Goal: Transaction & Acquisition: Purchase product/service

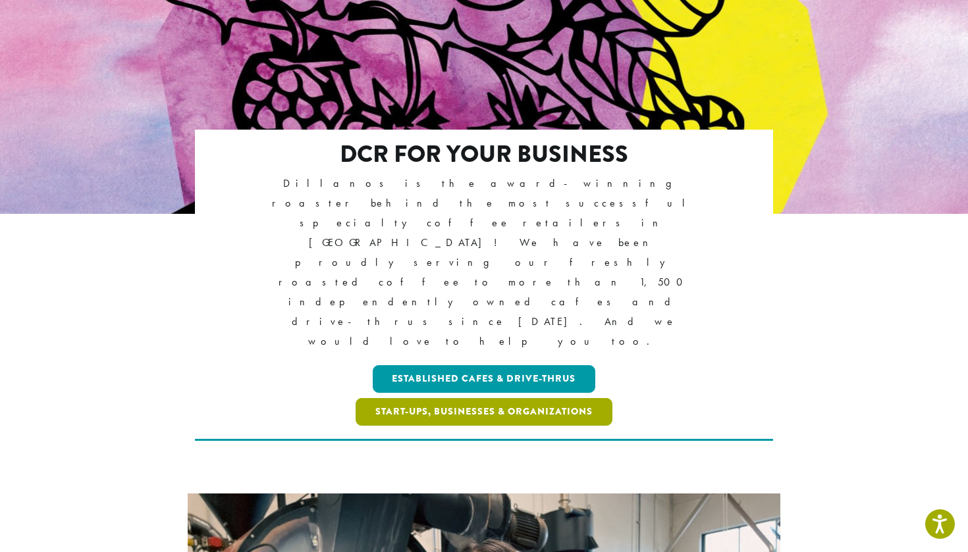
scroll to position [162, 0]
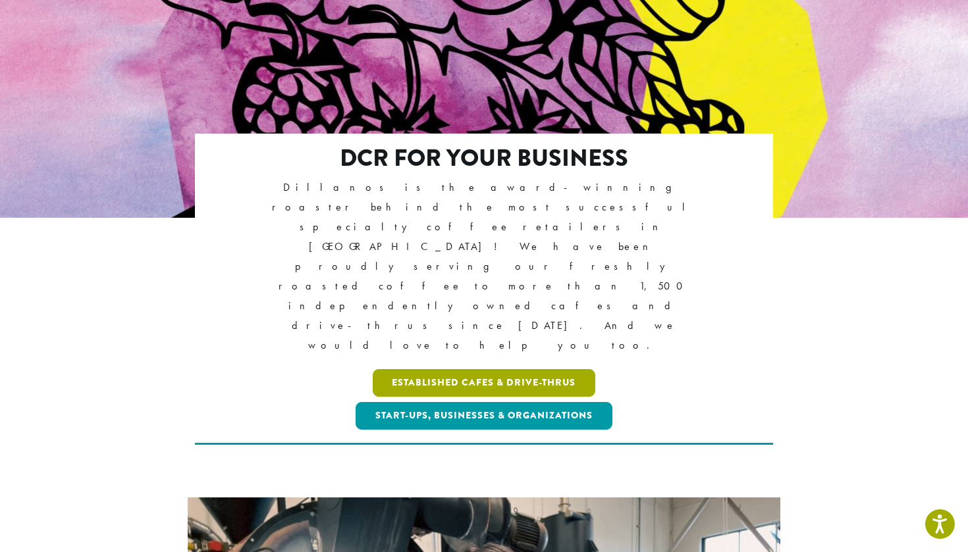
click at [461, 369] on link "Established Cafes & Drive-Thrus" at bounding box center [484, 383] width 223 height 28
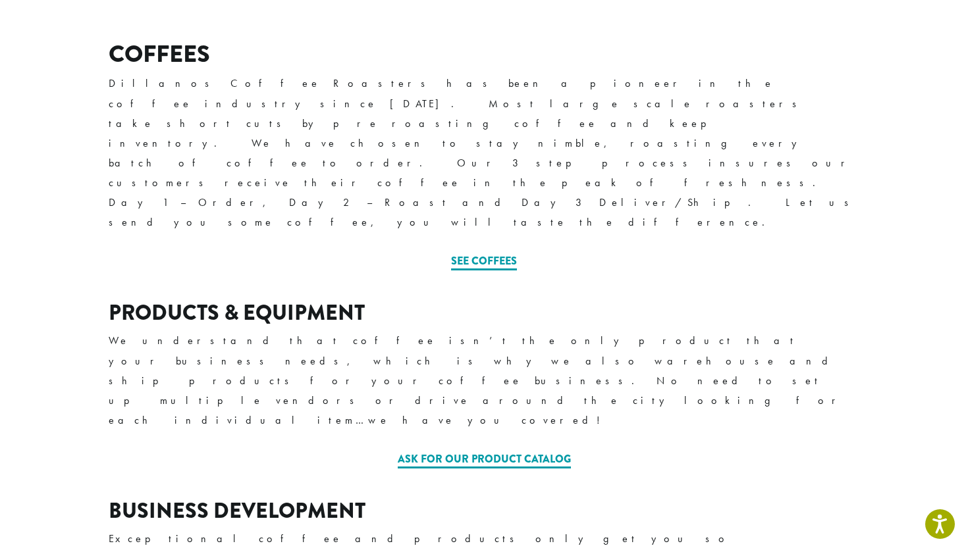
scroll to position [489, 0]
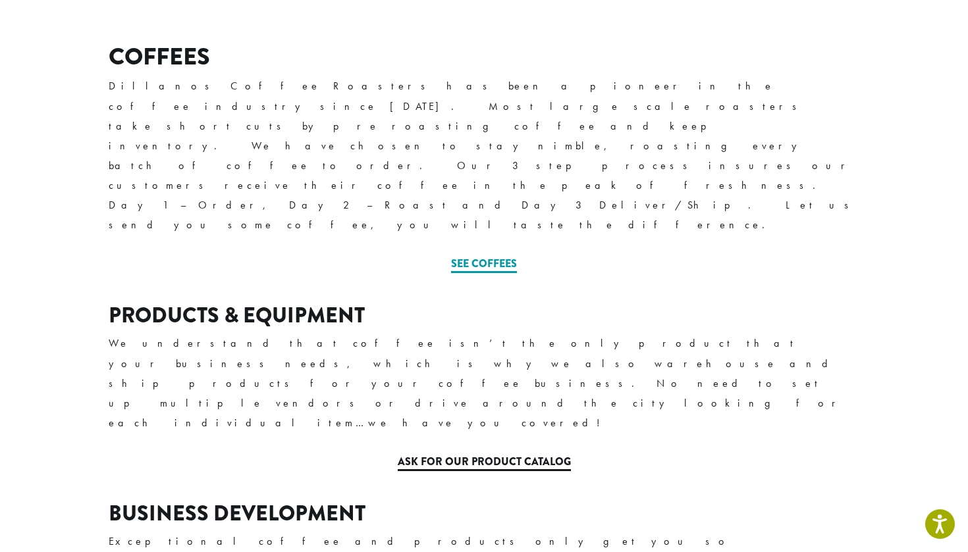
click at [462, 454] on link "Ask for our Product Catalog" at bounding box center [484, 462] width 173 height 17
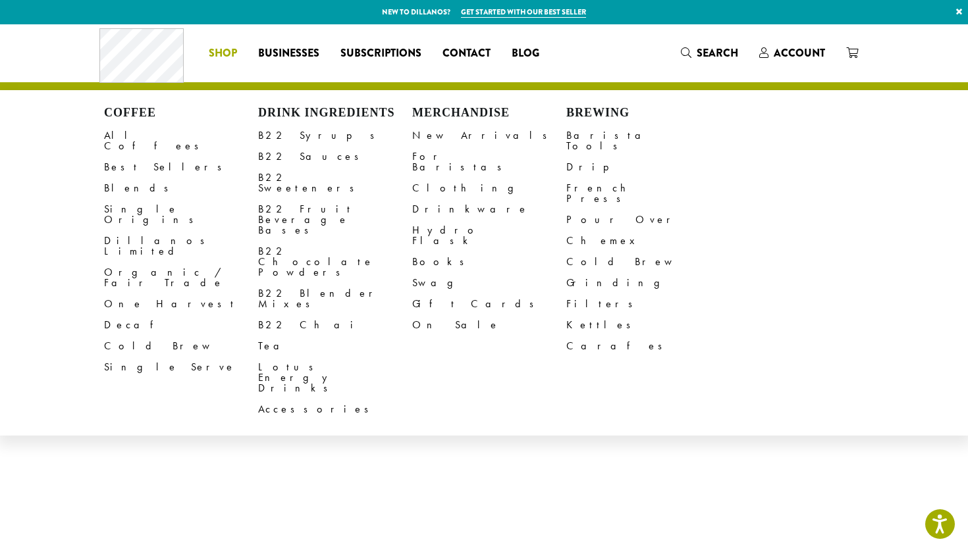
click at [239, 55] on li "Coffee All Coffees Best Sellers Blends Single Origins Dillanos Limited Organic …" at bounding box center [222, 53] width 49 height 21
click at [604, 136] on link "Barista Tools" at bounding box center [643, 141] width 154 height 32
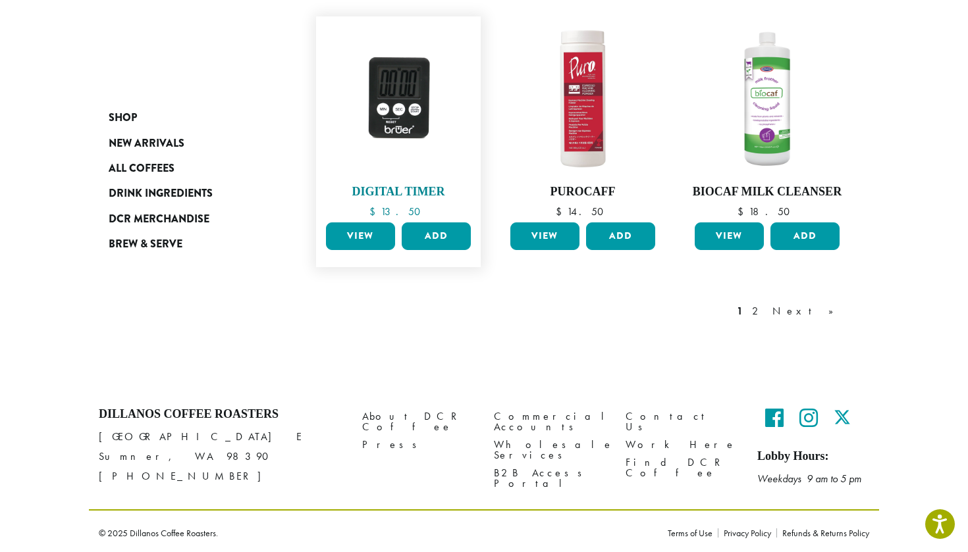
scroll to position [1089, 0]
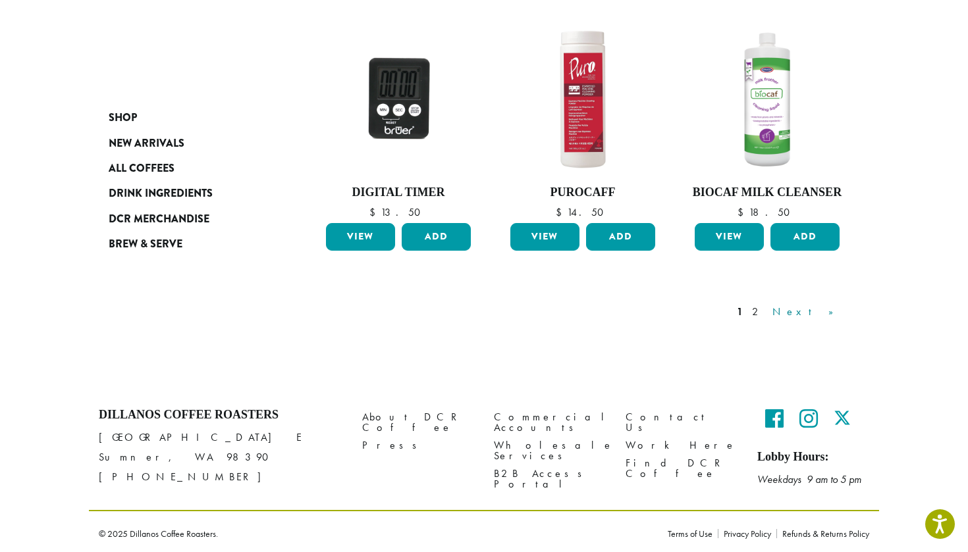
click at [836, 308] on link "Next »" at bounding box center [808, 312] width 76 height 16
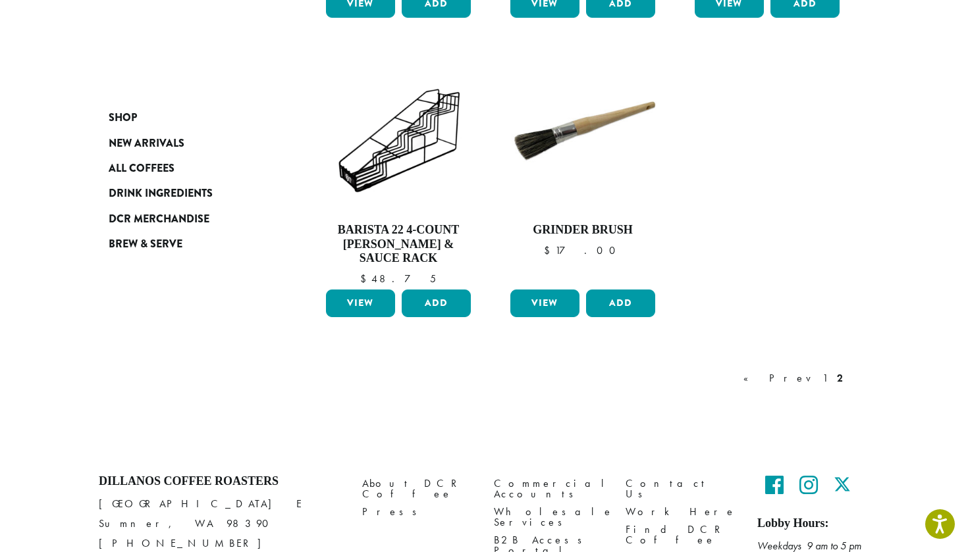
scroll to position [1025, 0]
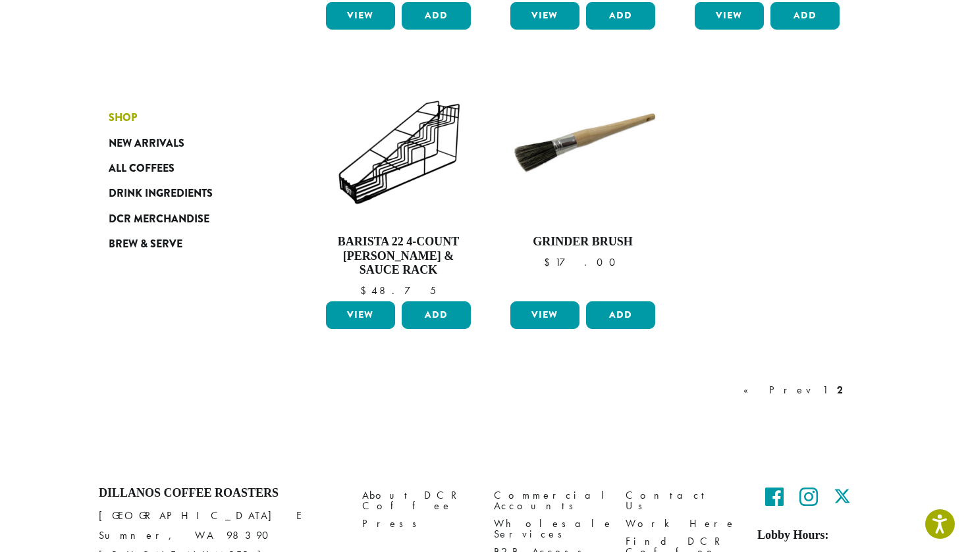
click at [138, 116] on link "Shop" at bounding box center [188, 117] width 158 height 25
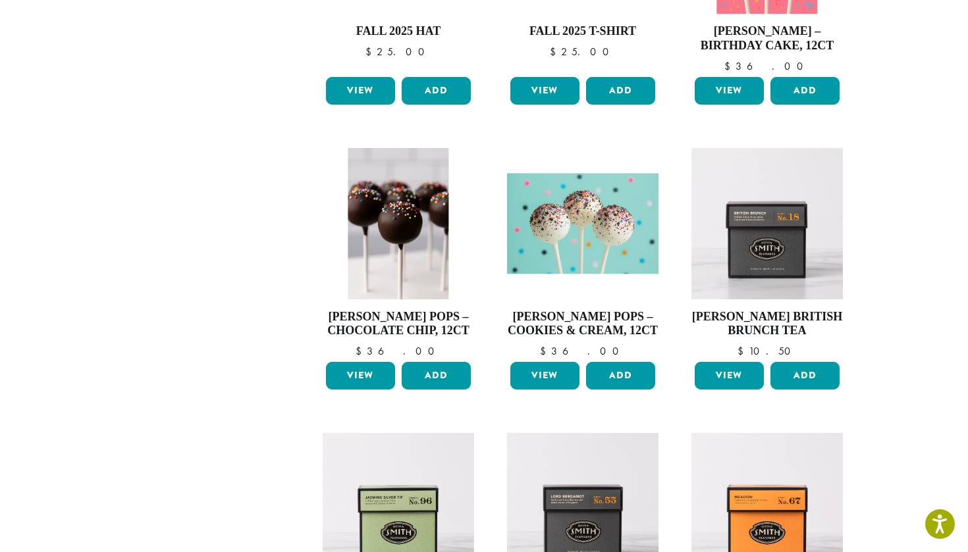
scroll to position [532, 0]
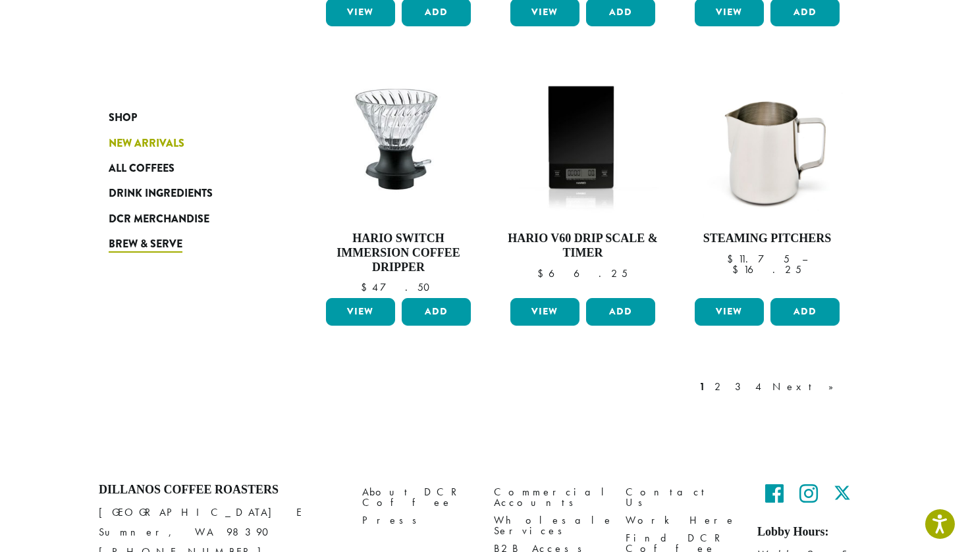
scroll to position [1030, 0]
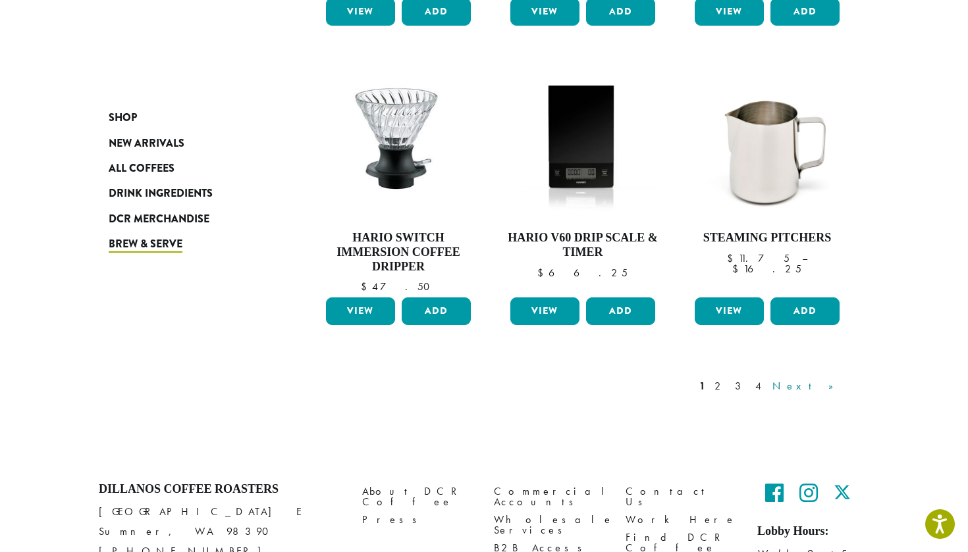
click at [826, 379] on link "Next »" at bounding box center [808, 387] width 76 height 16
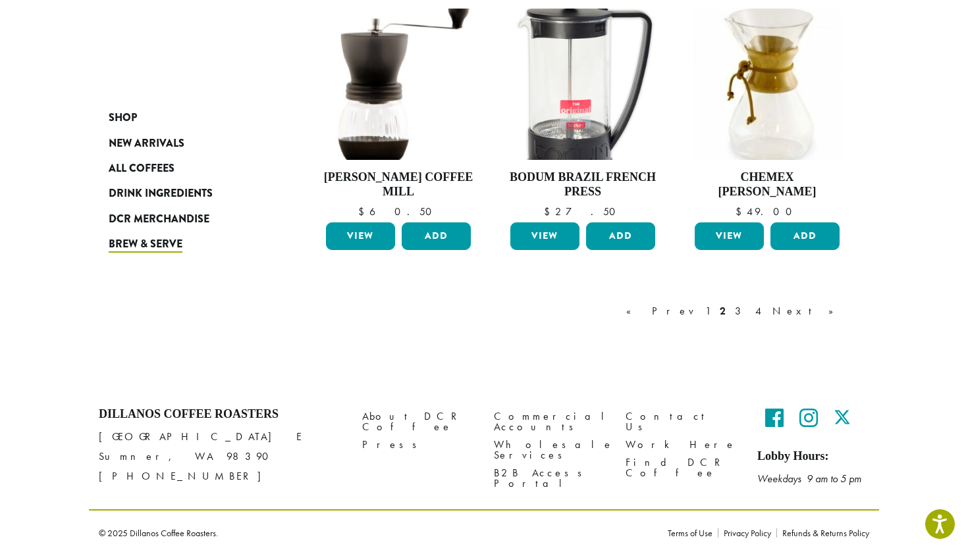
scroll to position [1089, 0]
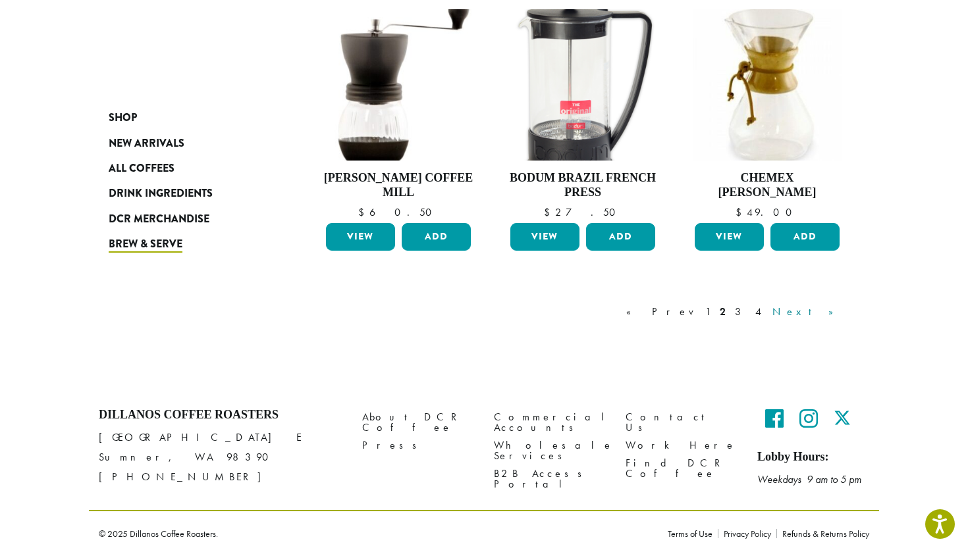
click at [832, 309] on link "Next »" at bounding box center [808, 312] width 76 height 16
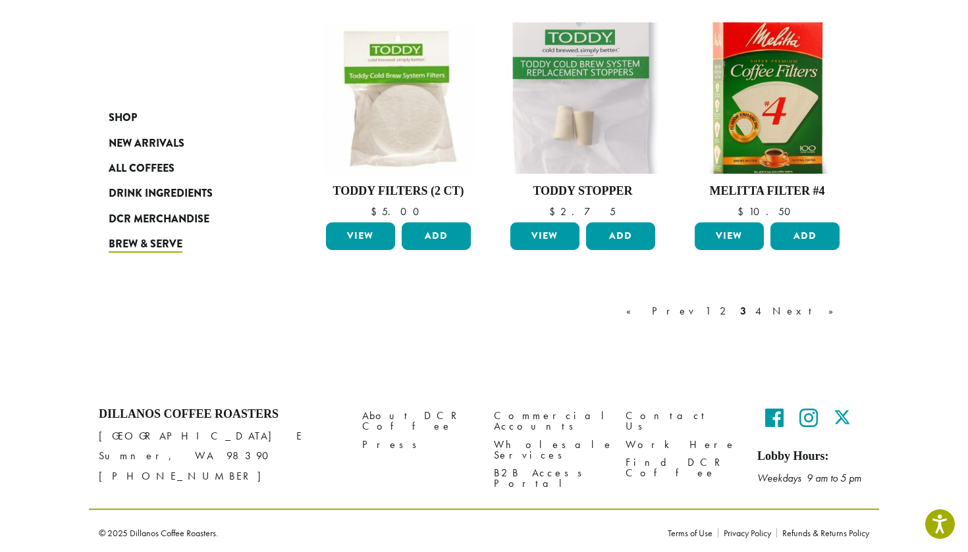
scroll to position [1048, 0]
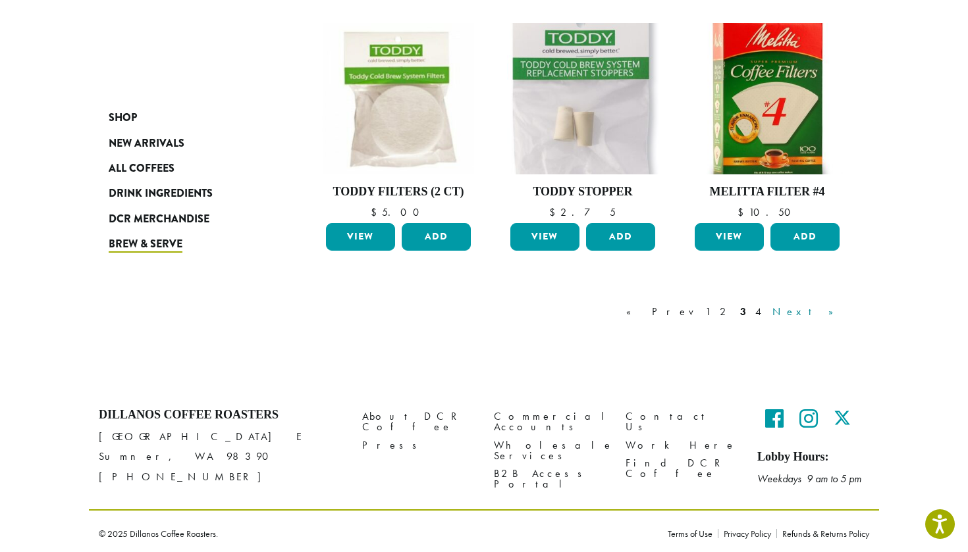
click at [825, 307] on link "Next »" at bounding box center [808, 312] width 76 height 16
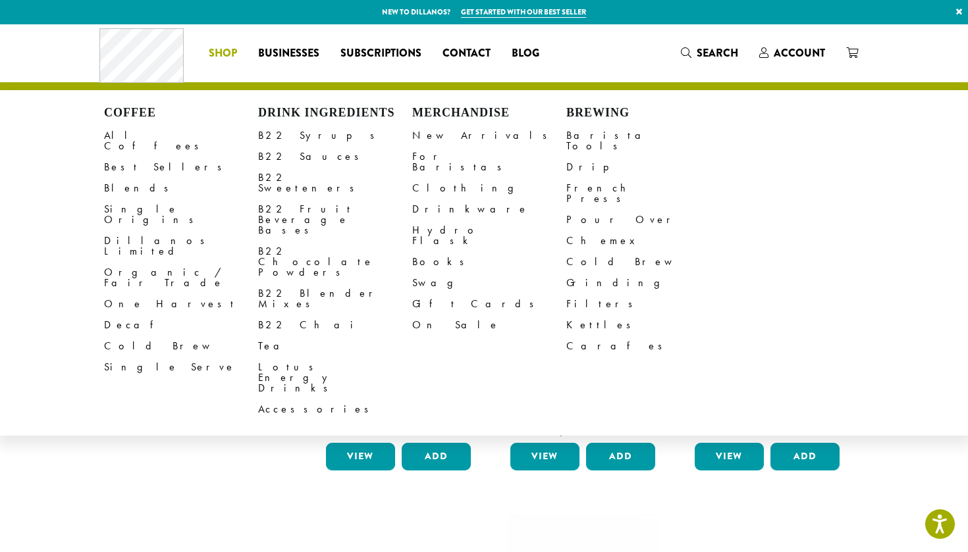
click at [222, 45] on span "Shop" at bounding box center [223, 53] width 28 height 16
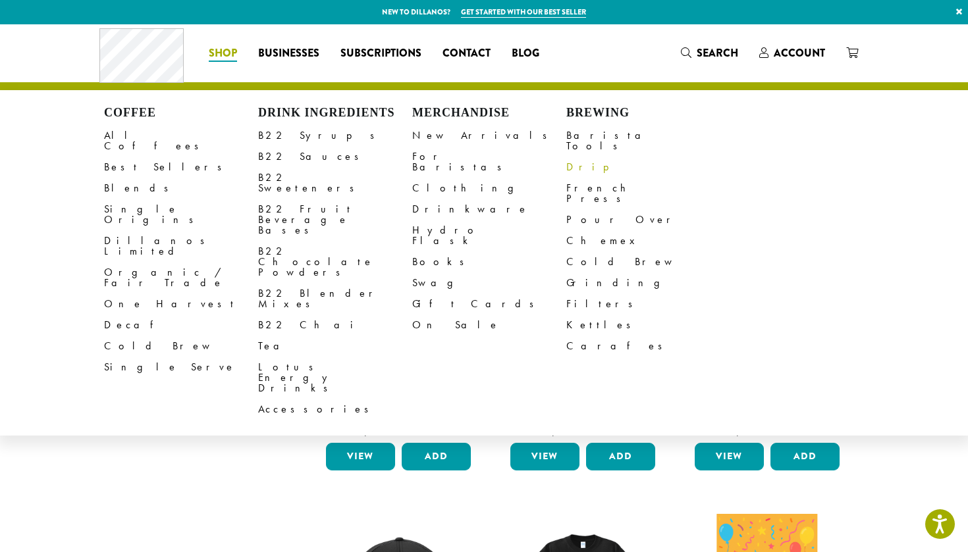
click at [577, 157] on link "Drip" at bounding box center [643, 167] width 154 height 21
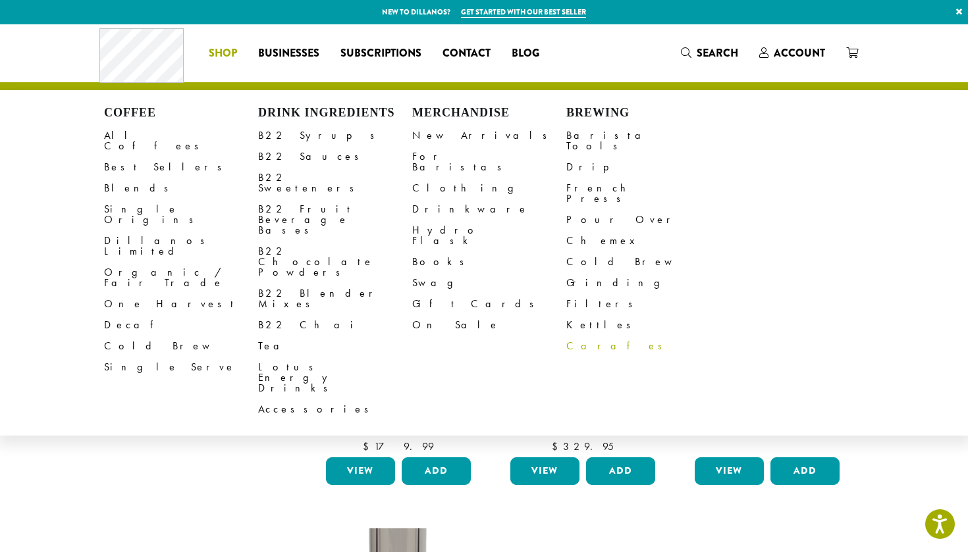
click at [579, 336] on link "Carafes" at bounding box center [643, 346] width 154 height 21
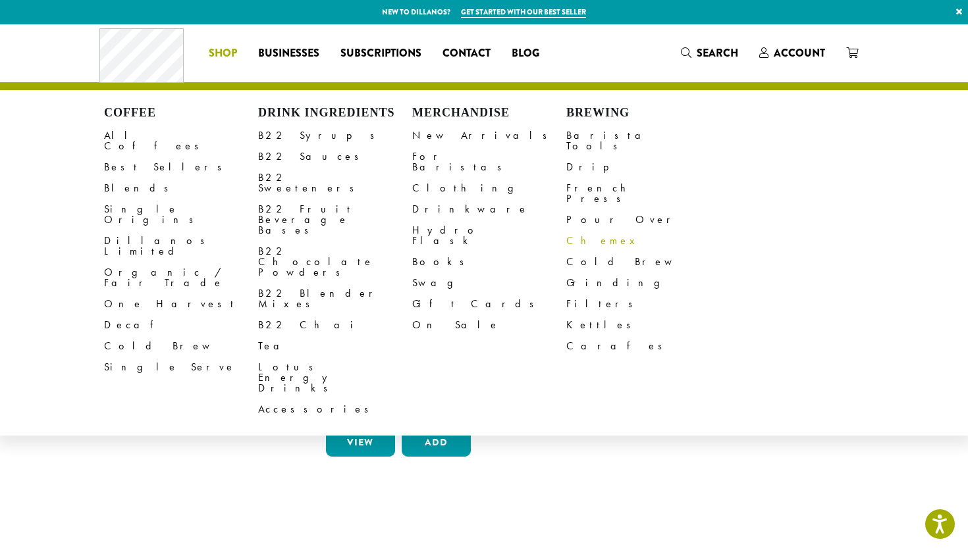
click at [592, 230] on link "Chemex" at bounding box center [643, 240] width 154 height 21
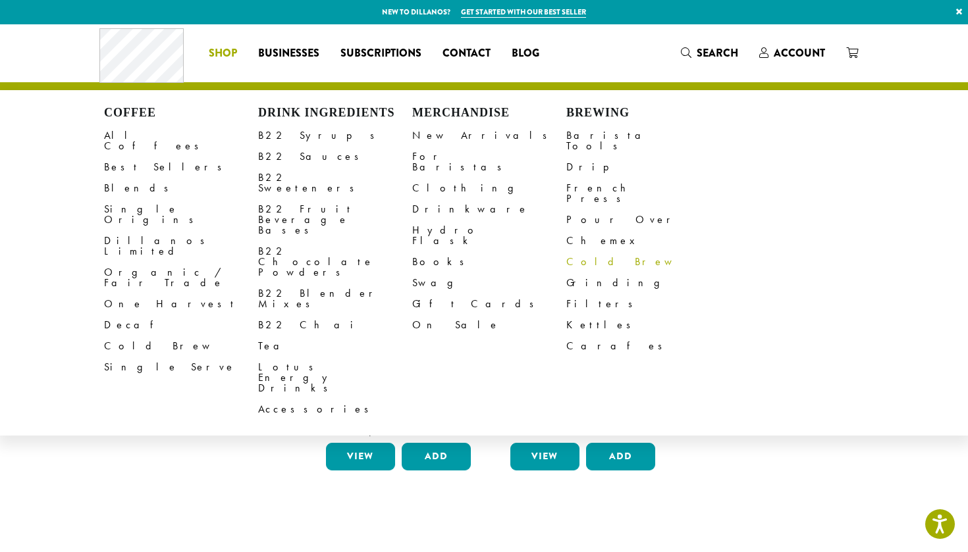
click at [591, 252] on link "Cold Brew" at bounding box center [643, 262] width 154 height 21
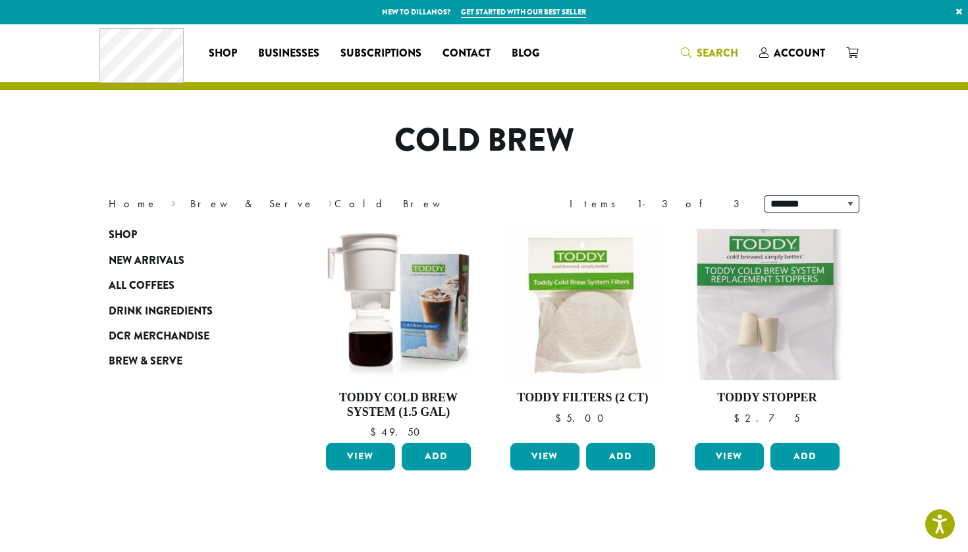
click at [706, 52] on span "Search" at bounding box center [717, 52] width 41 height 15
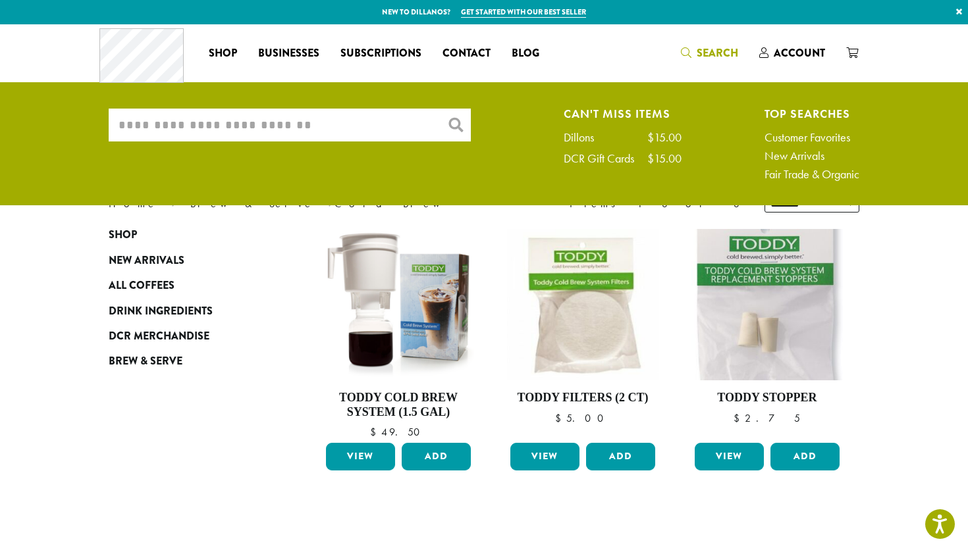
click at [248, 124] on input "What are you searching for?" at bounding box center [290, 125] width 362 height 33
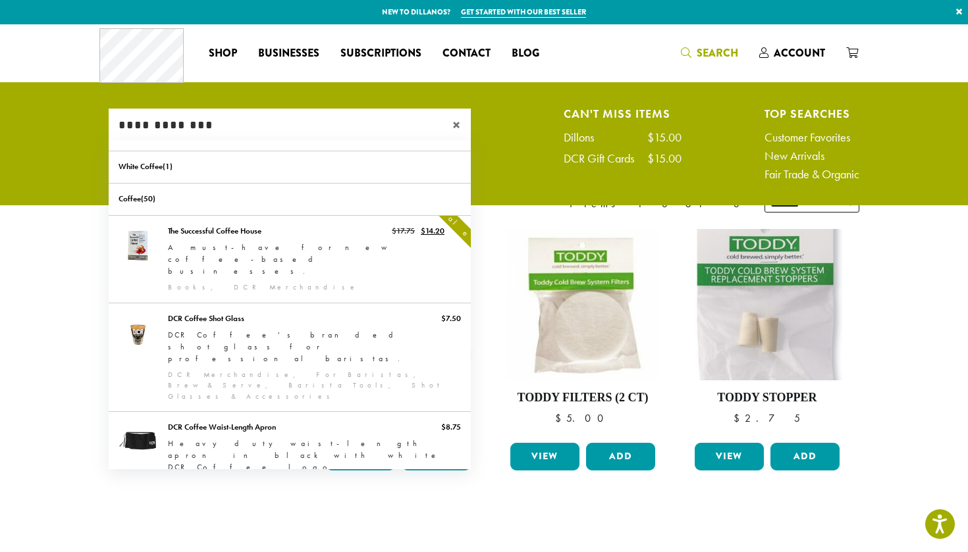
type input "**********"
